Goal: Task Accomplishment & Management: Manage account settings

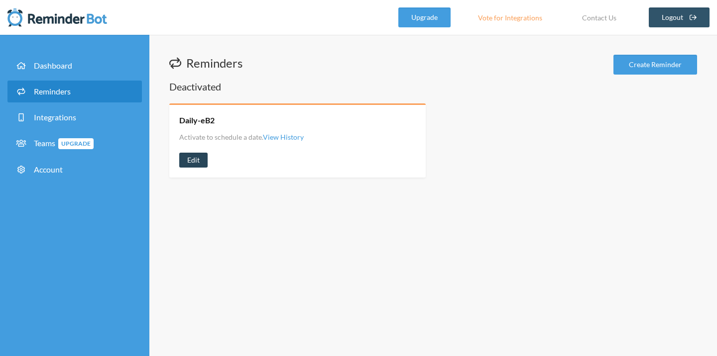
click at [197, 163] on link "Edit" at bounding box center [193, 160] width 28 height 15
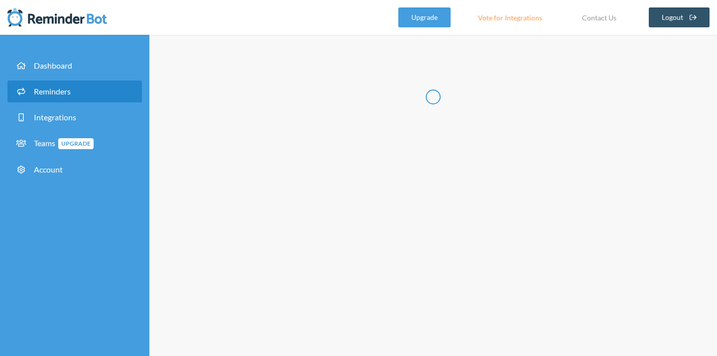
type input "Daily-eB2"
select select "08:30:00"
select select "09:00:00"
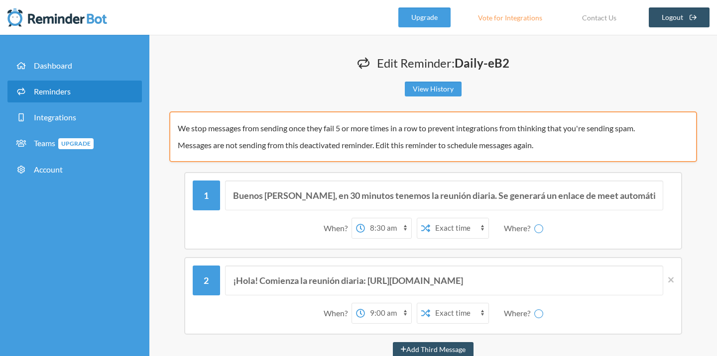
select select "spaces/AAQAay9QT4U"
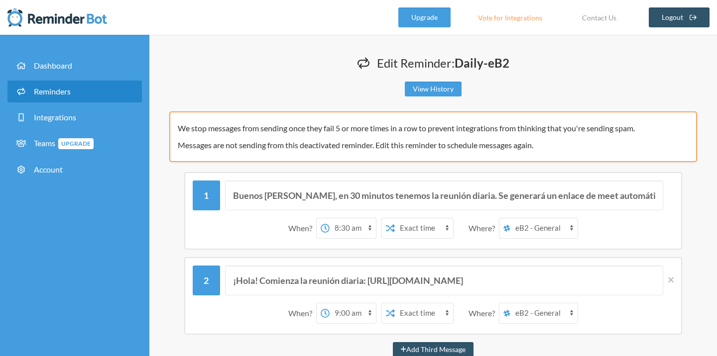
click at [52, 93] on span "Reminders" at bounding box center [52, 91] width 37 height 9
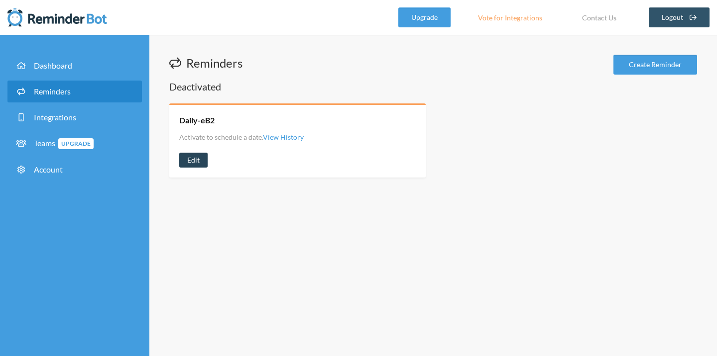
click at [198, 161] on link "Edit" at bounding box center [193, 160] width 28 height 15
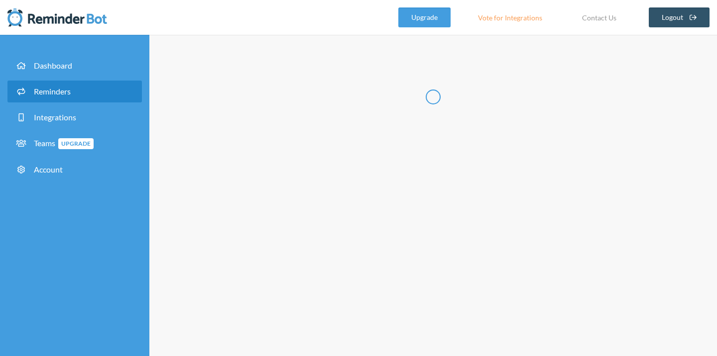
type input "Daily-eB2"
select select "08:30:00"
select select "09:00:00"
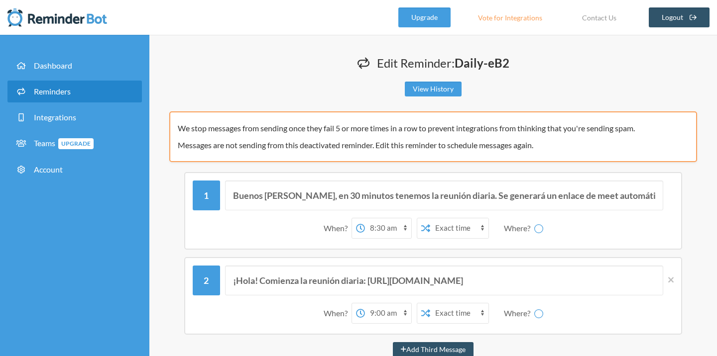
select select "spaces/AAQAay9QT4U"
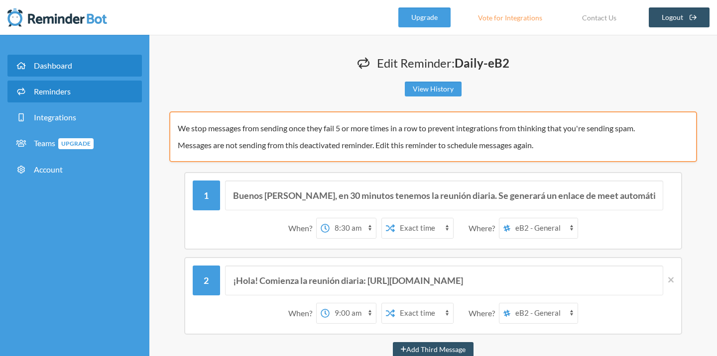
click at [56, 74] on link "Dashboard" at bounding box center [74, 66] width 134 height 22
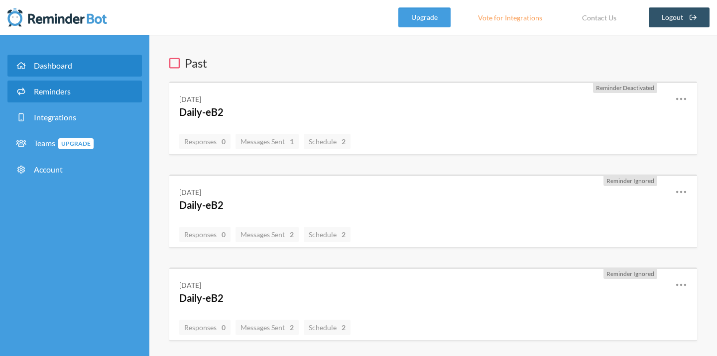
click at [62, 98] on link "Reminders" at bounding box center [74, 92] width 134 height 22
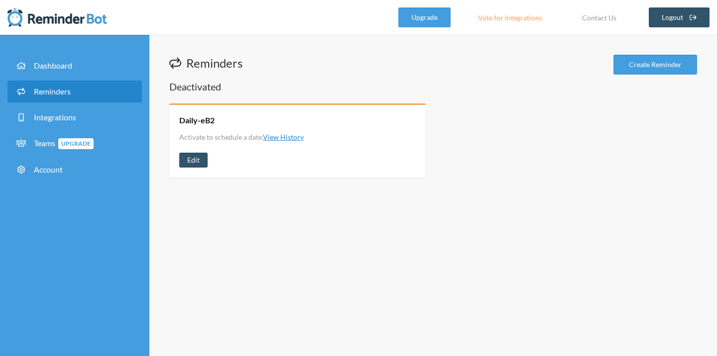
click at [279, 135] on link "View History" at bounding box center [283, 137] width 41 height 8
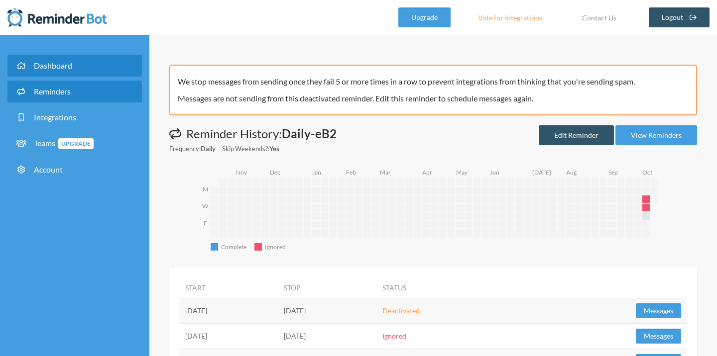
click at [65, 72] on link "Dashboard" at bounding box center [74, 66] width 134 height 22
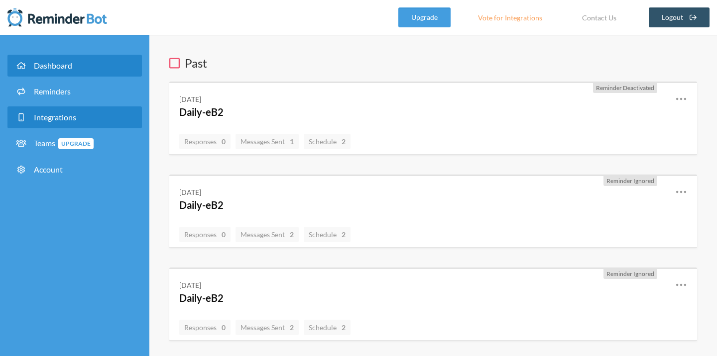
click at [72, 113] on span "Integrations" at bounding box center [55, 116] width 42 height 9
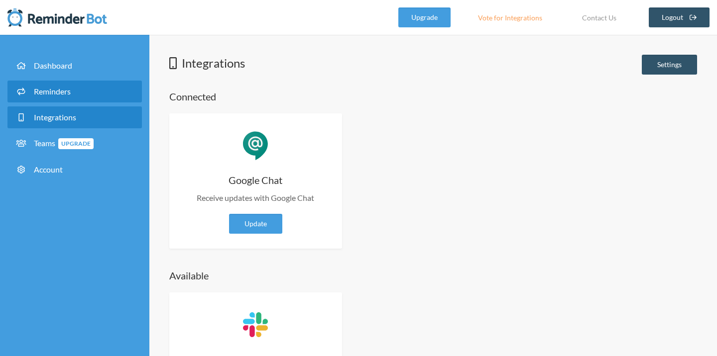
click at [84, 98] on link "Reminders" at bounding box center [74, 92] width 134 height 22
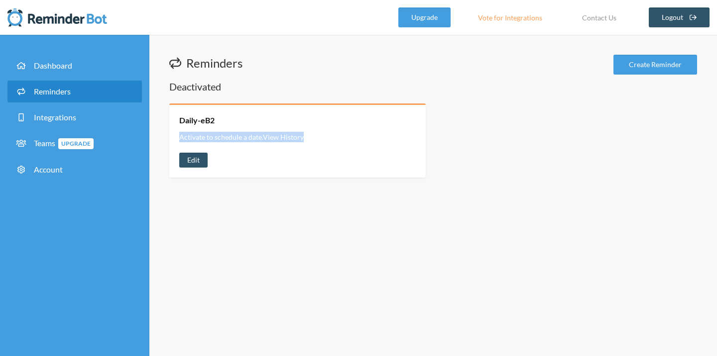
drag, startPoint x: 180, startPoint y: 138, endPoint x: 309, endPoint y: 134, distance: 129.4
click at [309, 134] on ul "Activate to schedule a date. View History" at bounding box center [297, 137] width 236 height 12
copy li "Activate to schedule a date. View History"
click at [389, 104] on div "Daily-eB2 Activate to schedule a date. View History View History Edit" at bounding box center [297, 141] width 256 height 74
click at [198, 121] on link "Daily-eB2" at bounding box center [196, 120] width 35 height 11
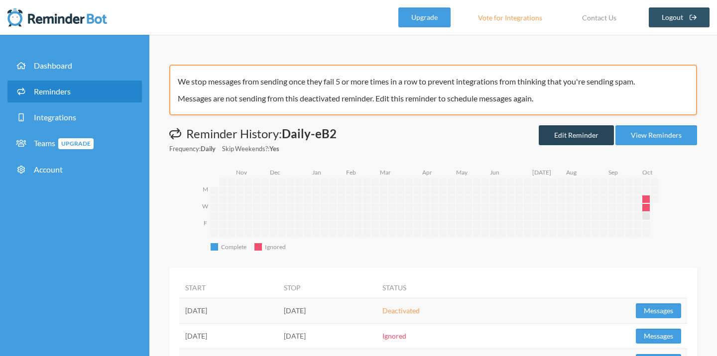
click at [561, 137] on link "Edit Reminder" at bounding box center [575, 135] width 75 height 20
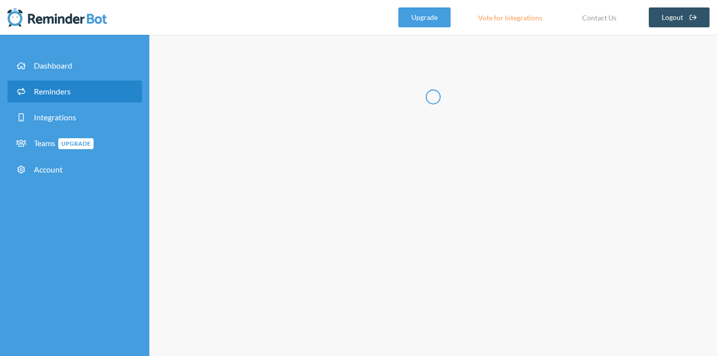
type input "Daily-eB2"
select select "08:30:00"
select select "09:00:00"
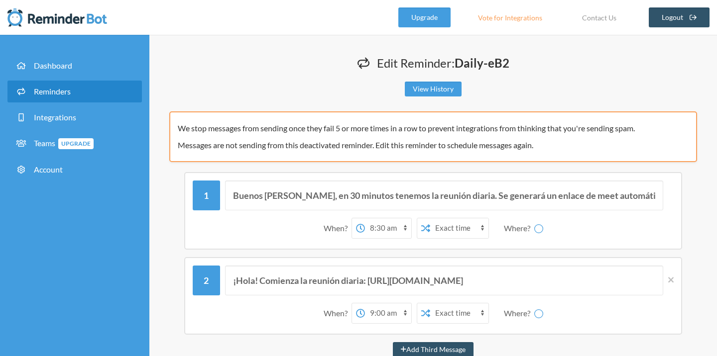
select select "spaces/AAQAay9QT4U"
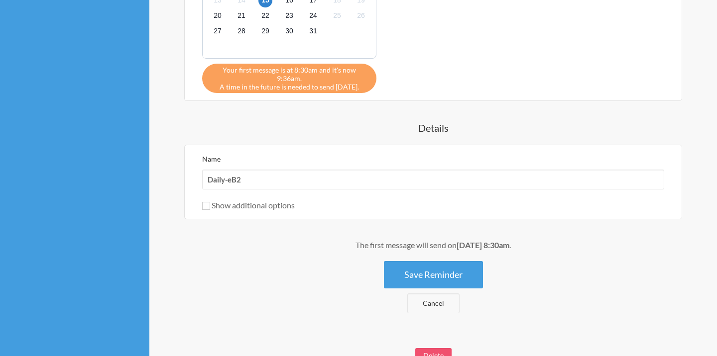
scroll to position [644, 0]
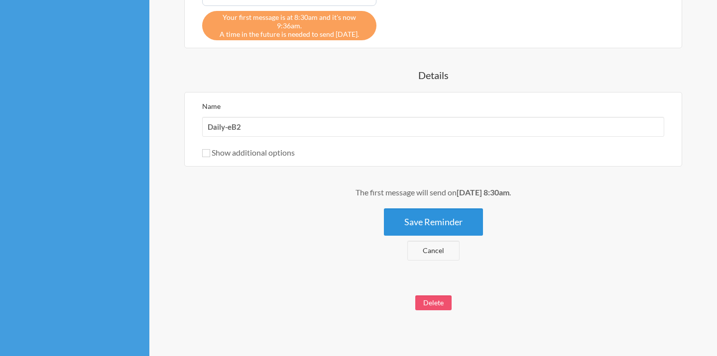
click at [424, 221] on button "Save Reminder" at bounding box center [433, 222] width 99 height 27
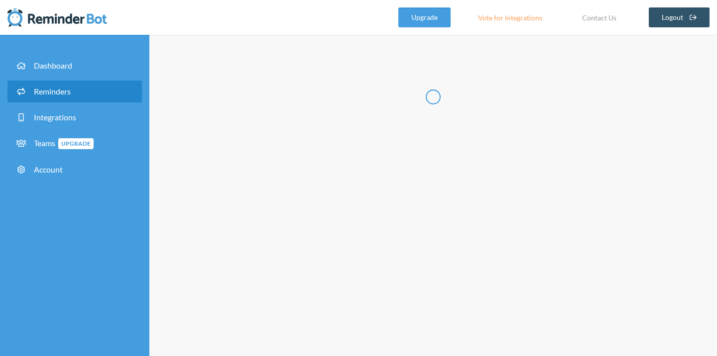
scroll to position [0, 0]
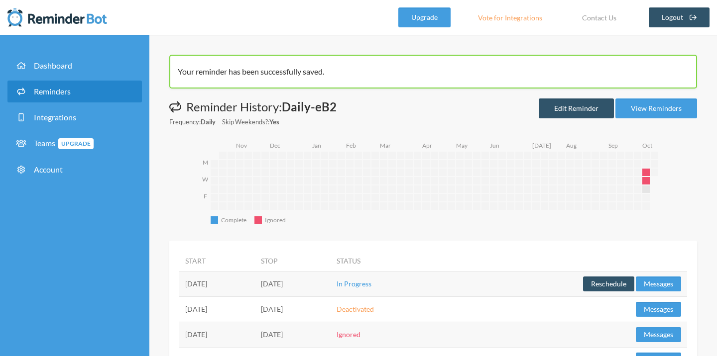
click at [74, 88] on link "Reminders" at bounding box center [74, 92] width 134 height 22
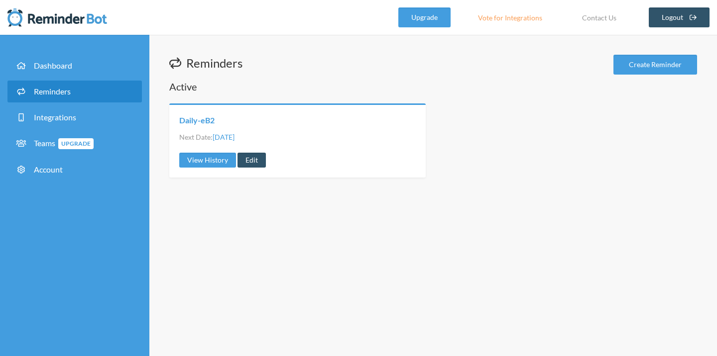
click at [201, 121] on link "Daily-eB2" at bounding box center [196, 120] width 35 height 11
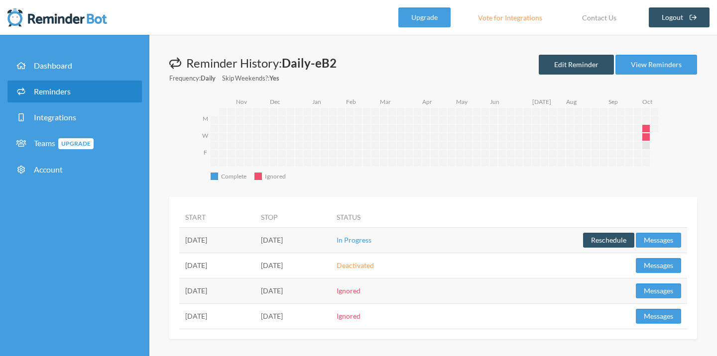
scroll to position [2, 0]
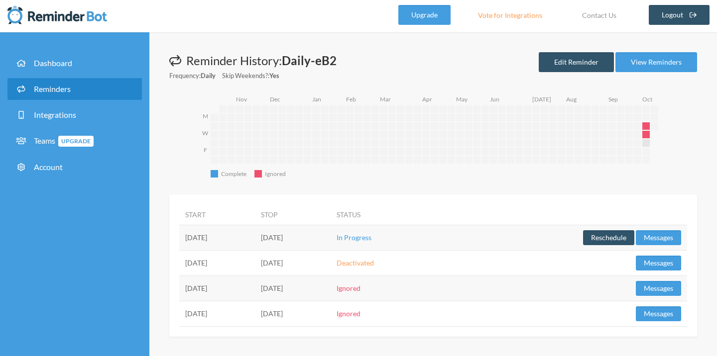
click at [43, 87] on span "Reminders" at bounding box center [52, 88] width 37 height 9
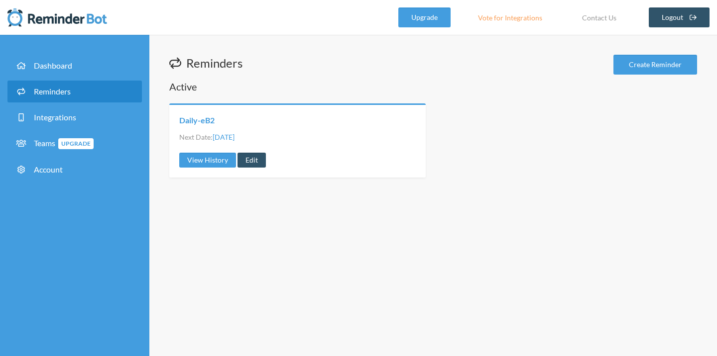
click at [197, 124] on link "Daily-eB2" at bounding box center [196, 120] width 35 height 11
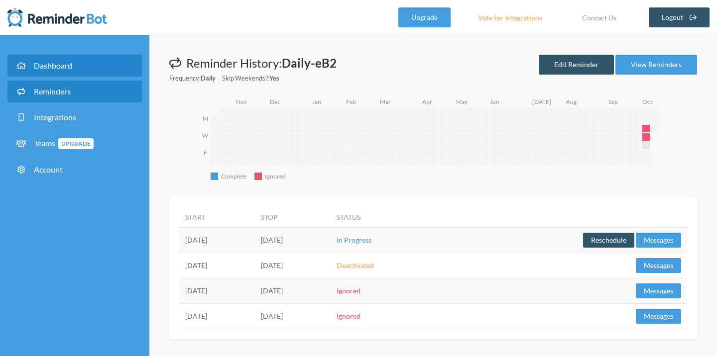
click at [47, 68] on span "Dashboard" at bounding box center [53, 65] width 38 height 9
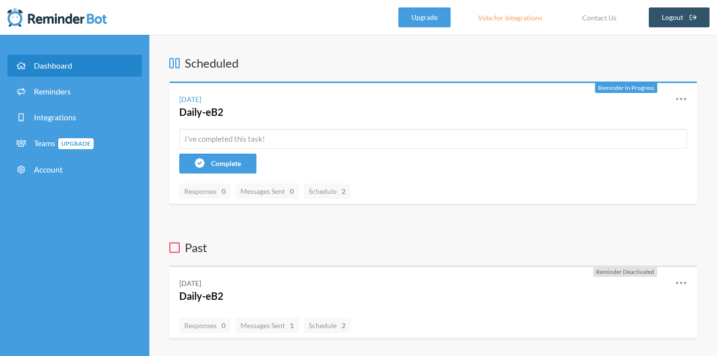
click at [316, 55] on h3 "Scheduled" at bounding box center [432, 63] width 527 height 17
